Goal: Use online tool/utility: Utilize a website feature to perform a specific function

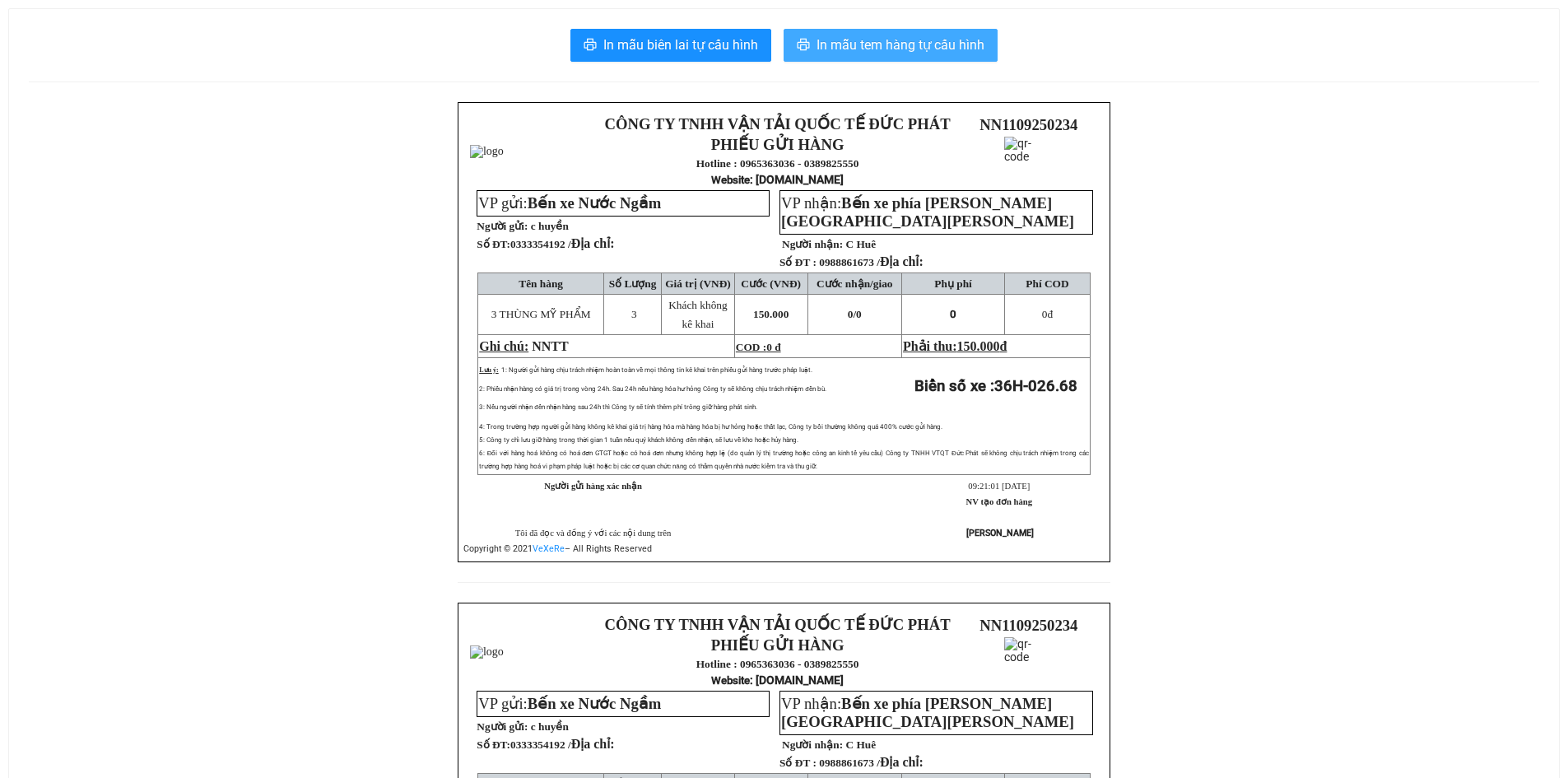
click at [858, 44] on span "In mẫu tem hàng tự cấu hình" at bounding box center [900, 45] width 168 height 20
click at [878, 53] on span "In mẫu tem hàng tự cấu hình" at bounding box center [900, 45] width 168 height 20
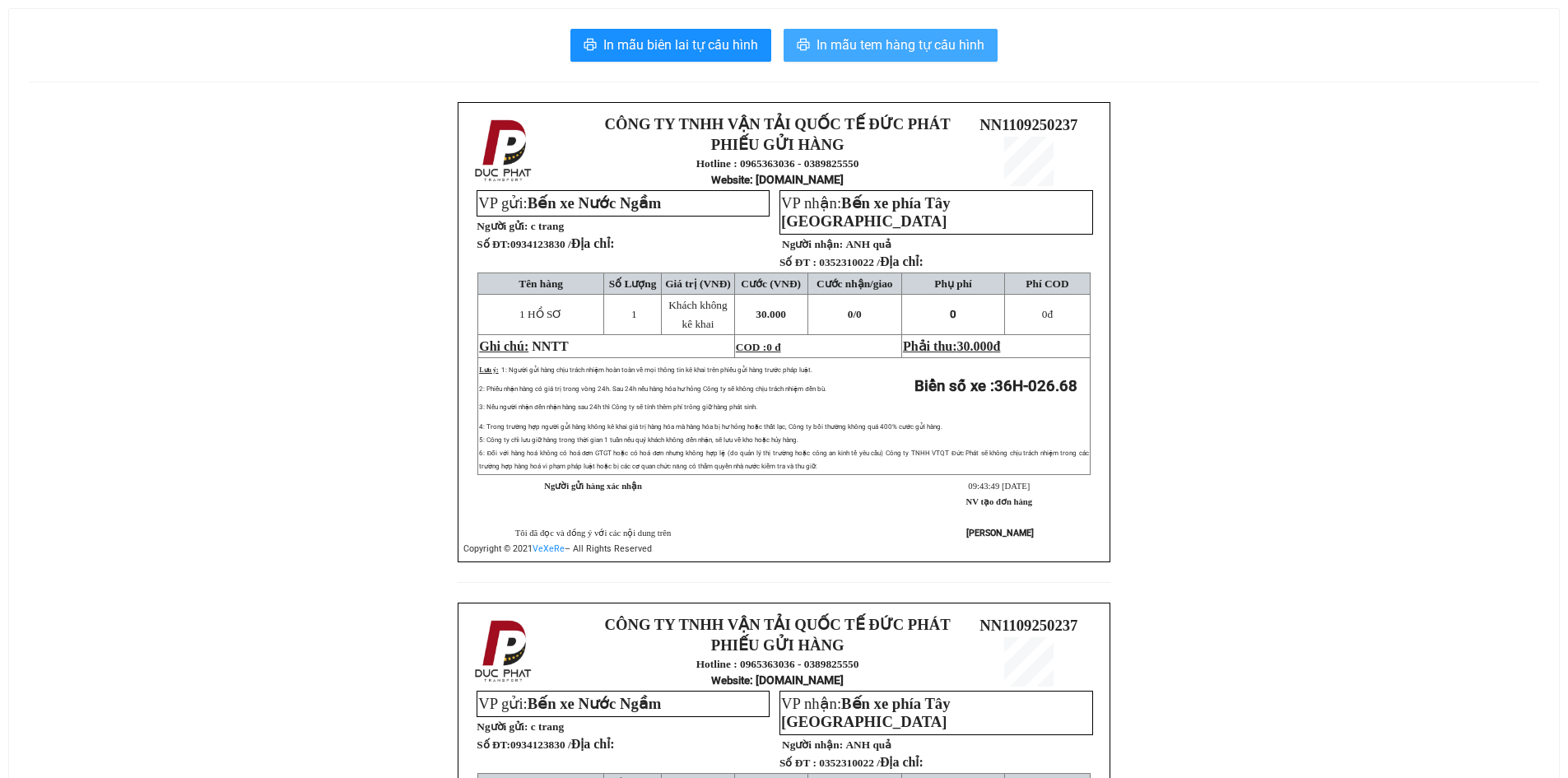
click at [878, 45] on span "In mẫu tem hàng tự cấu hình" at bounding box center [900, 45] width 168 height 20
